Goal: Connect with others: Go to known website

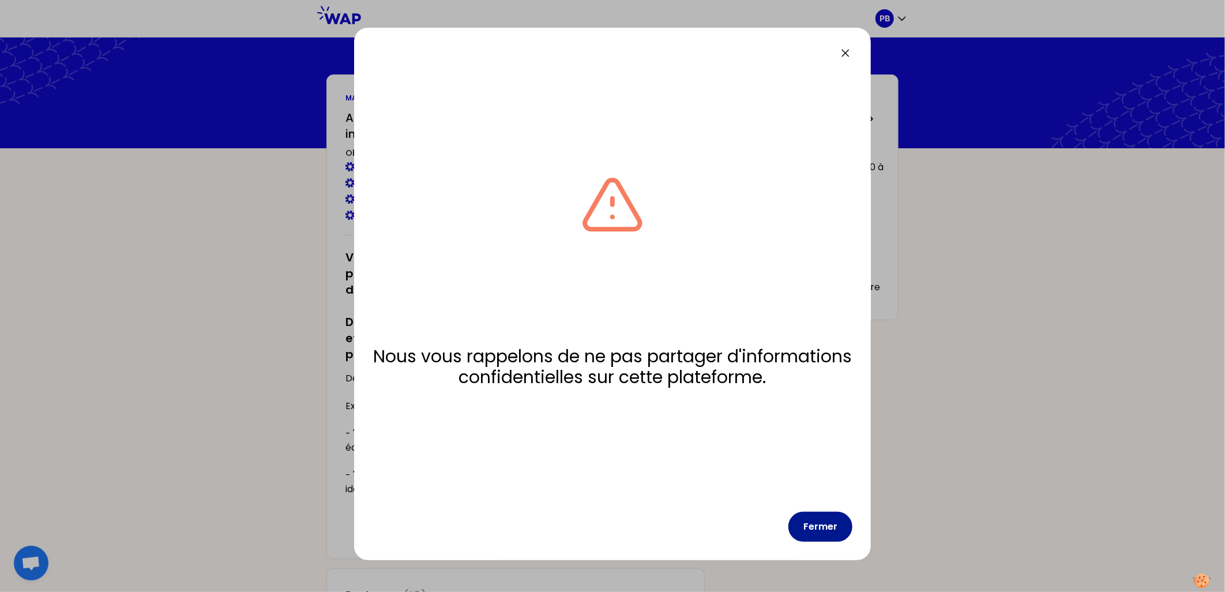
click at [820, 526] on button "Fermer" at bounding box center [821, 527] width 64 height 30
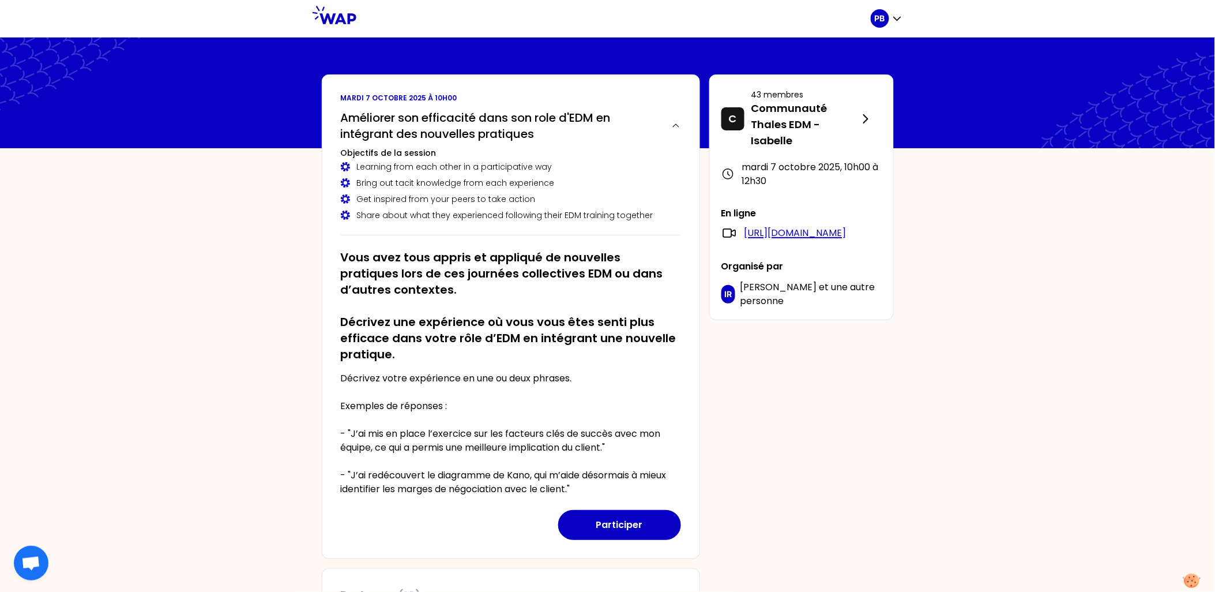
click at [805, 240] on link "[URL][DOMAIN_NAME]" at bounding box center [796, 233] width 102 height 14
